Goal: Navigation & Orientation: Browse casually

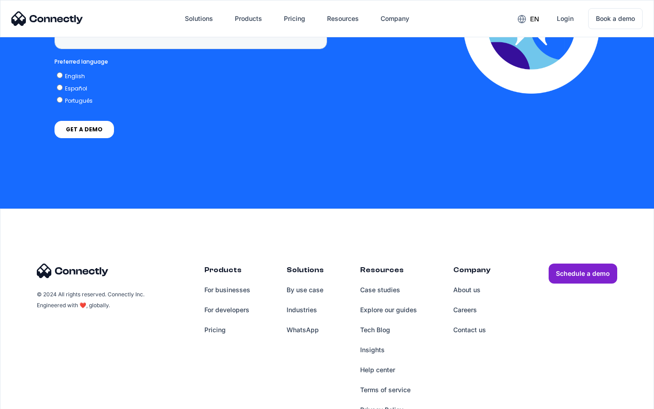
scroll to position [2313, 0]
